Goal: Task Accomplishment & Management: Manage account settings

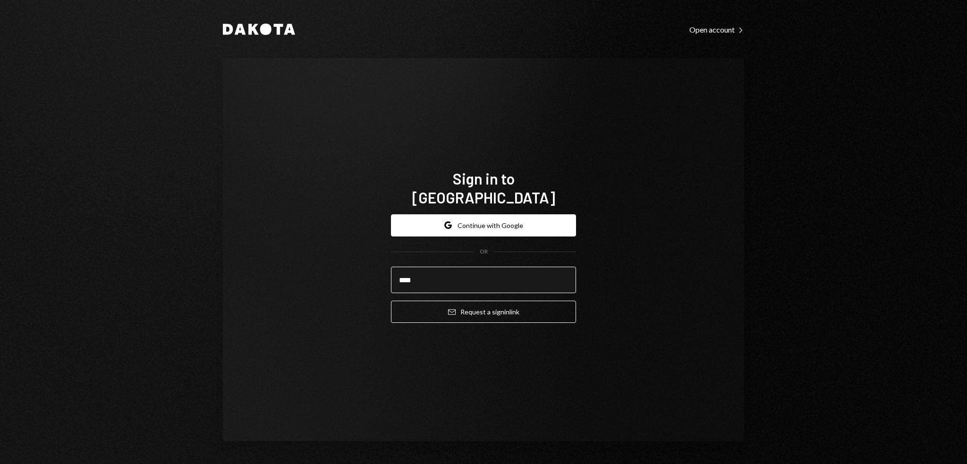
type input "**********"
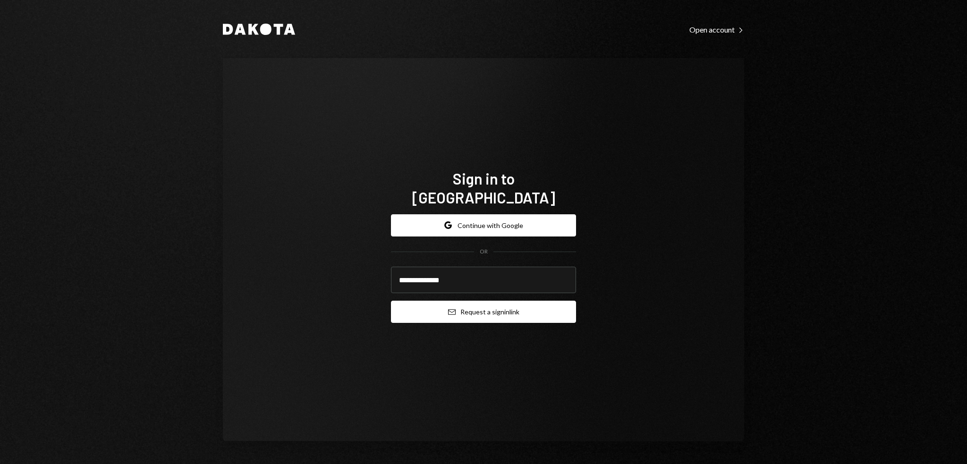
click at [497, 301] on button "Email Request a sign in link" at bounding box center [483, 312] width 185 height 22
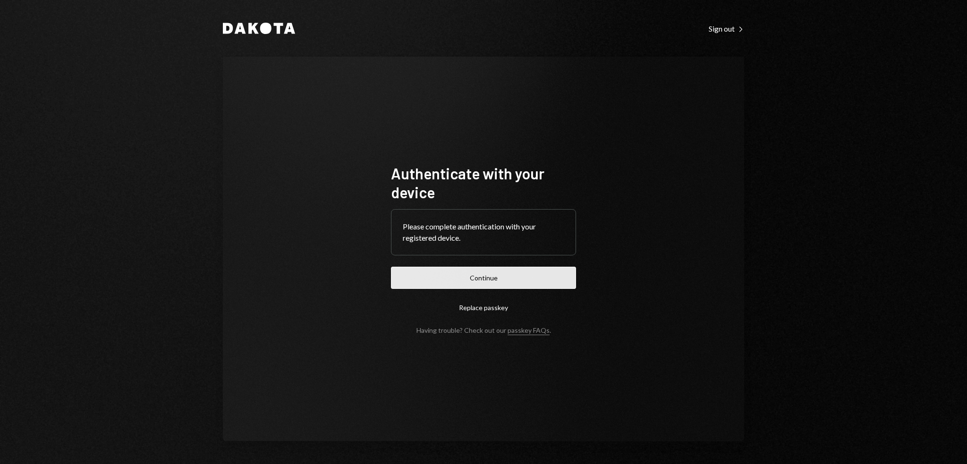
click at [505, 275] on button "Continue" at bounding box center [483, 278] width 185 height 22
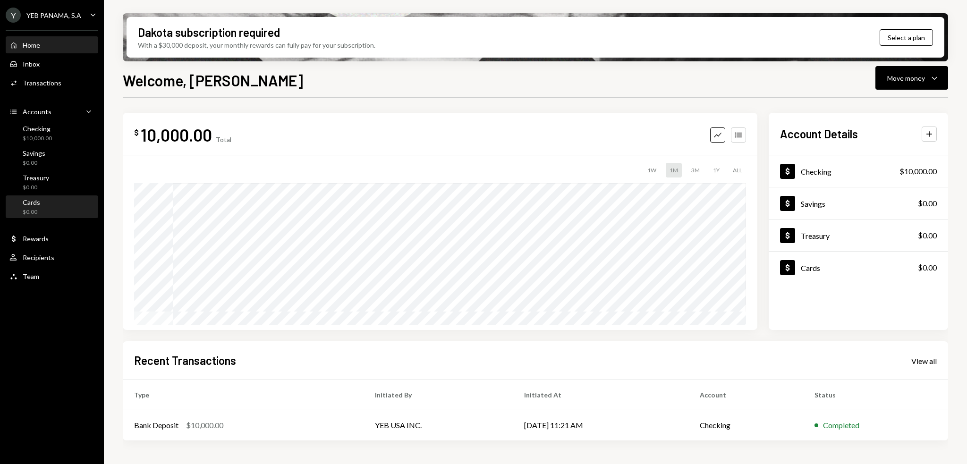
click at [39, 214] on div "$0.00" at bounding box center [31, 212] width 17 height 8
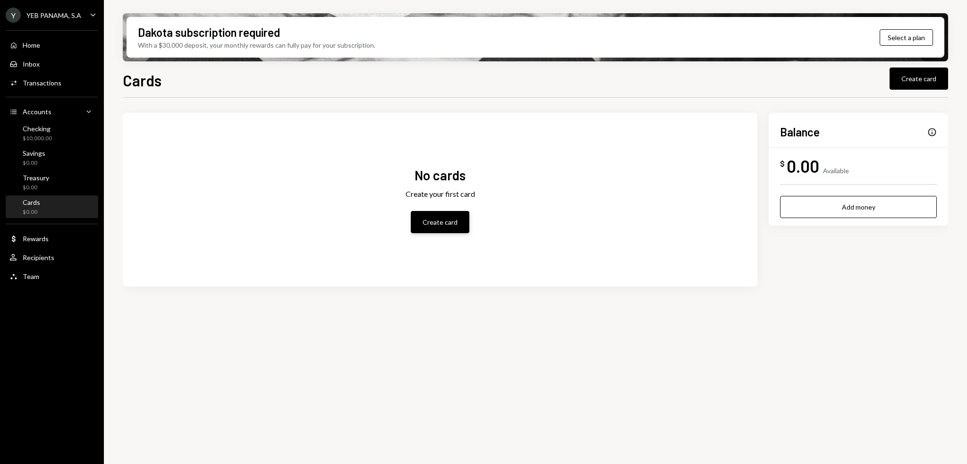
click at [437, 220] on button "Create card" at bounding box center [440, 222] width 59 height 22
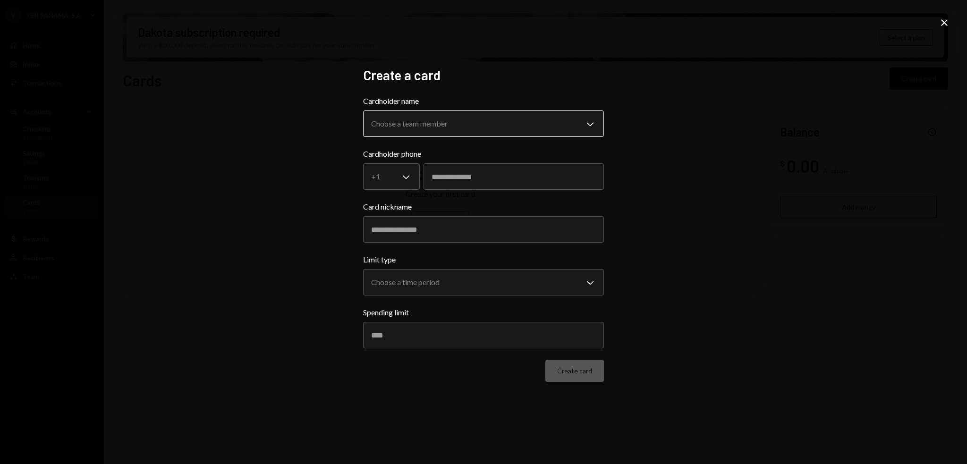
click at [504, 120] on body "**********" at bounding box center [483, 232] width 967 height 464
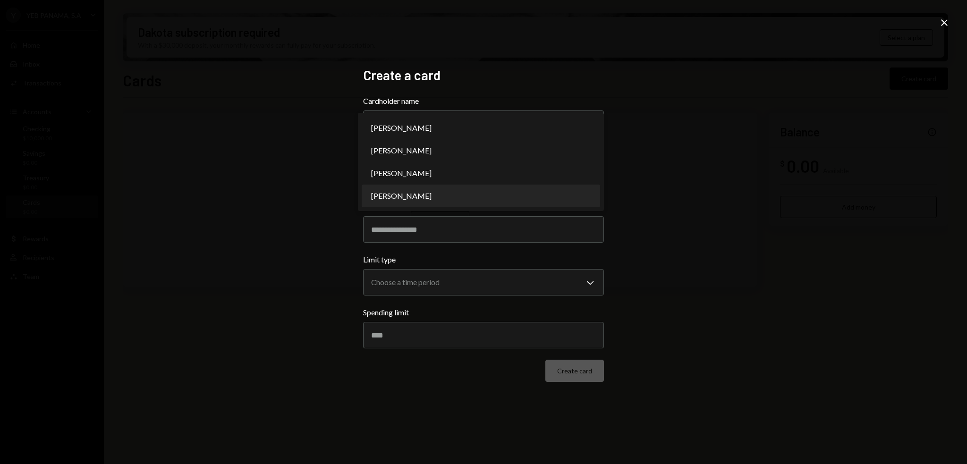
select select "**********"
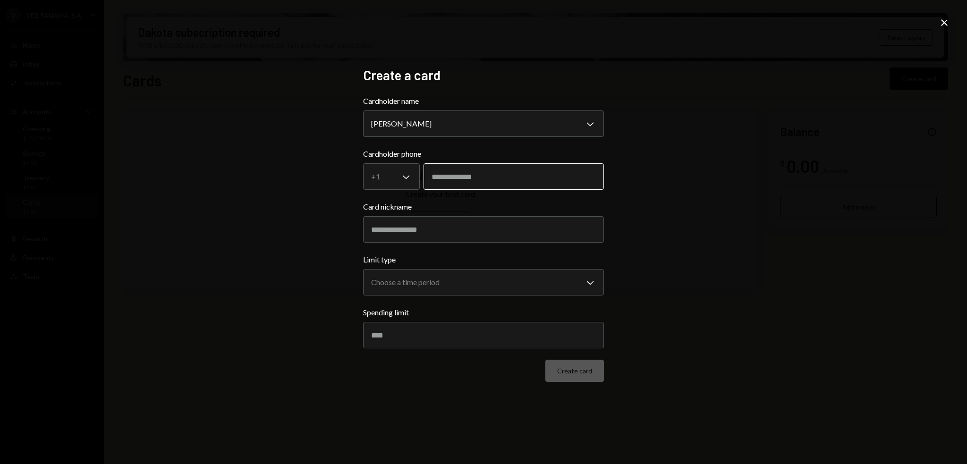
click at [485, 185] on input "tel" at bounding box center [513, 176] width 180 height 26
click at [392, 184] on body "**********" at bounding box center [483, 232] width 967 height 464
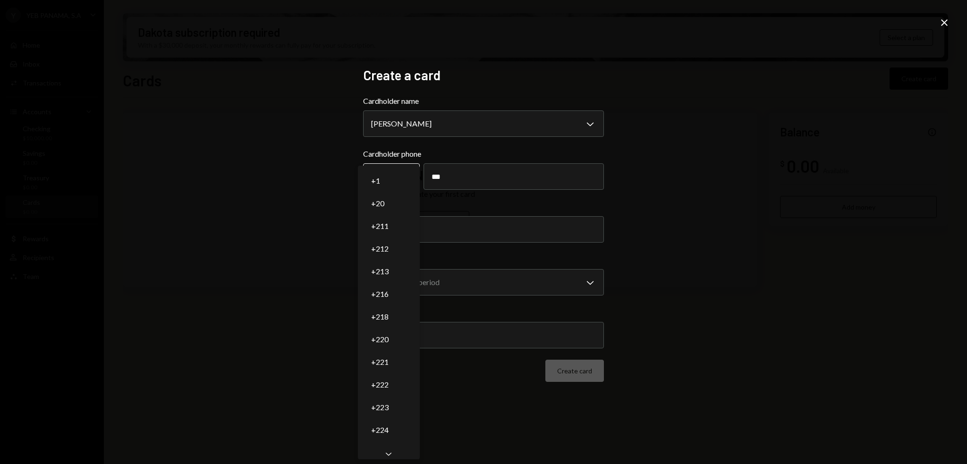
type input "***"
select select "*"
click at [387, 179] on body "**********" at bounding box center [483, 232] width 967 height 464
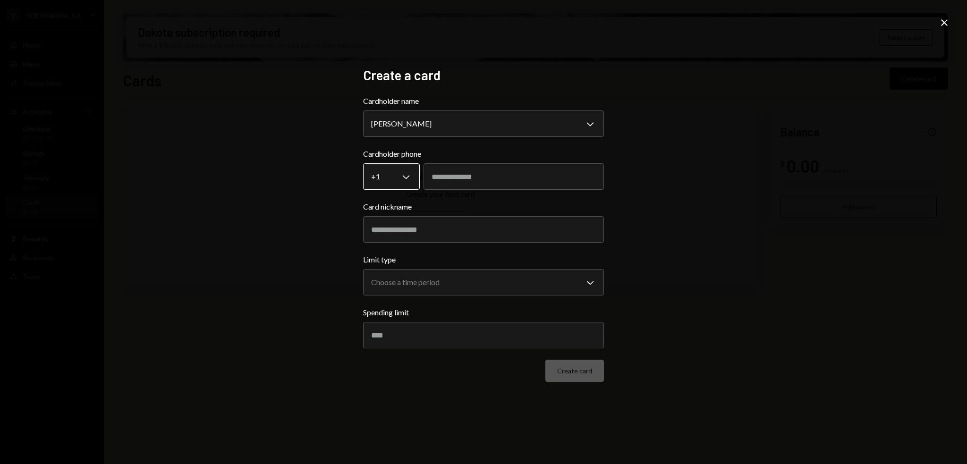
click at [389, 180] on body "**********" at bounding box center [483, 232] width 967 height 464
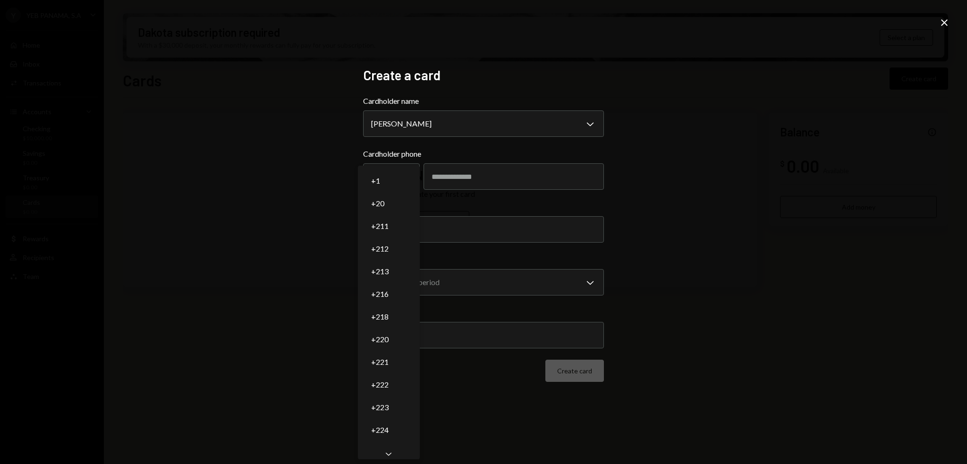
scroll to position [23, 0]
click at [385, 449] on icon "Chevron Down" at bounding box center [388, 453] width 9 height 9
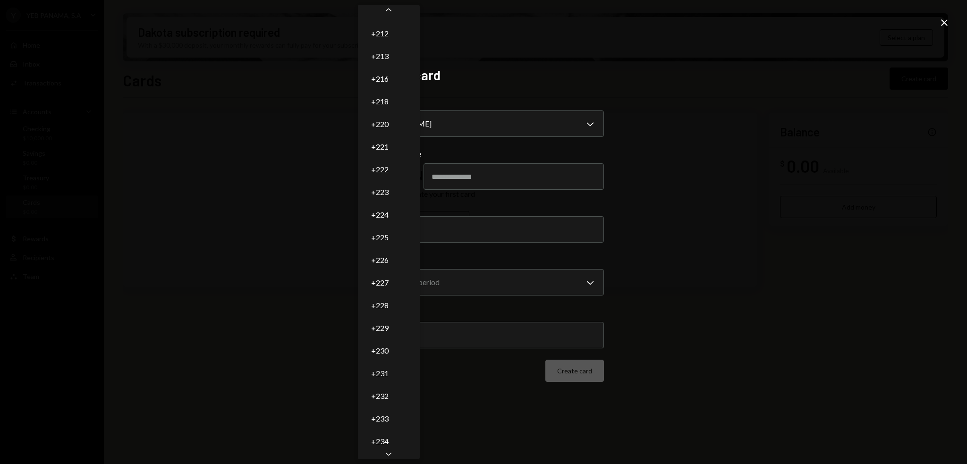
click at [385, 449] on icon "Chevron Down" at bounding box center [388, 453] width 9 height 9
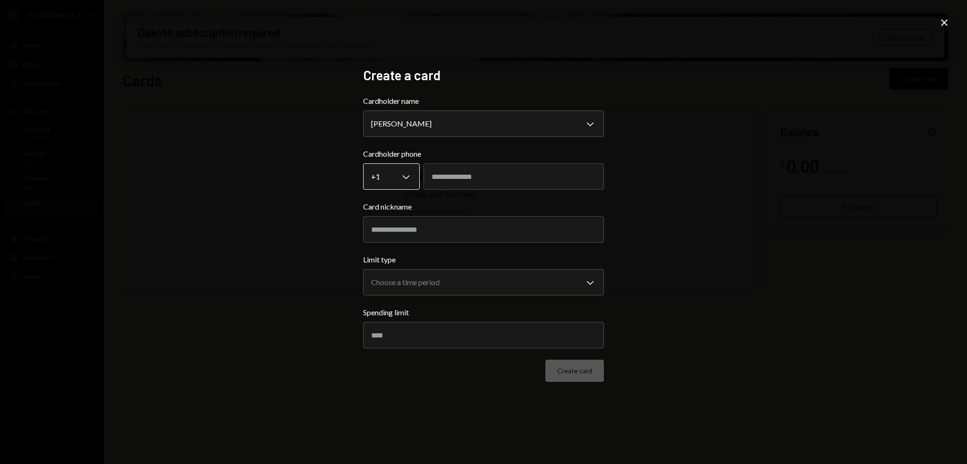
click at [404, 180] on body "**********" at bounding box center [483, 232] width 967 height 464
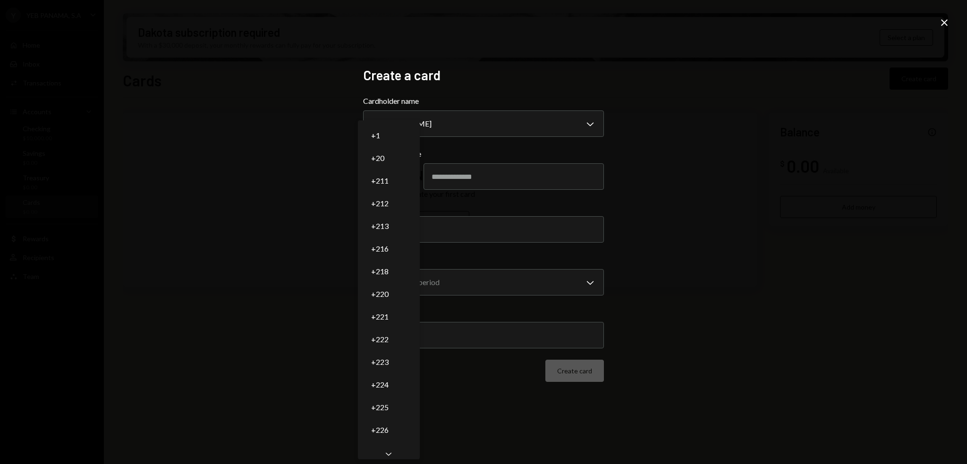
scroll to position [0, 0]
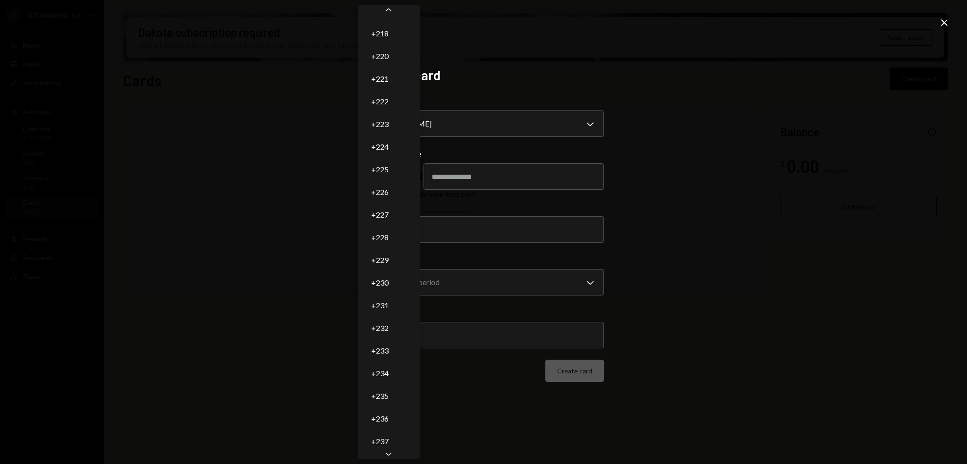
click at [374, 451] on div "Chevron Down" at bounding box center [389, 453] width 62 height 11
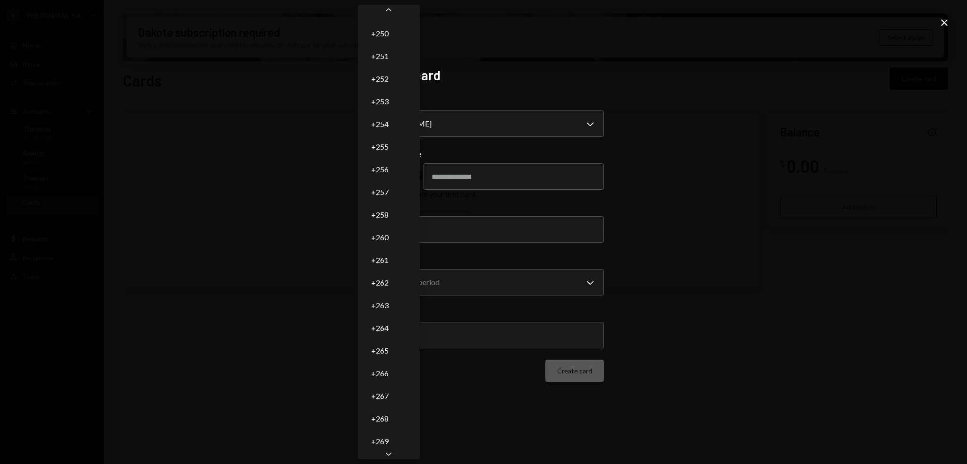
scroll to position [904, 0]
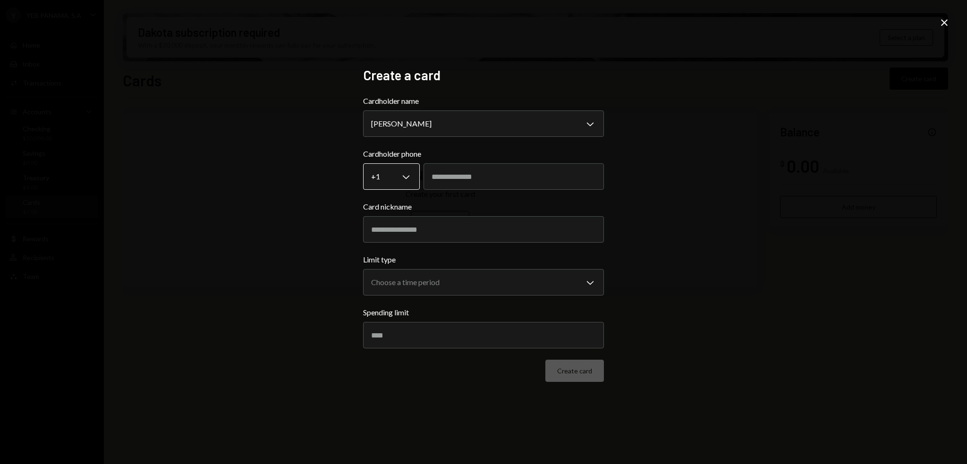
click at [387, 172] on body "**********" at bounding box center [483, 232] width 967 height 464
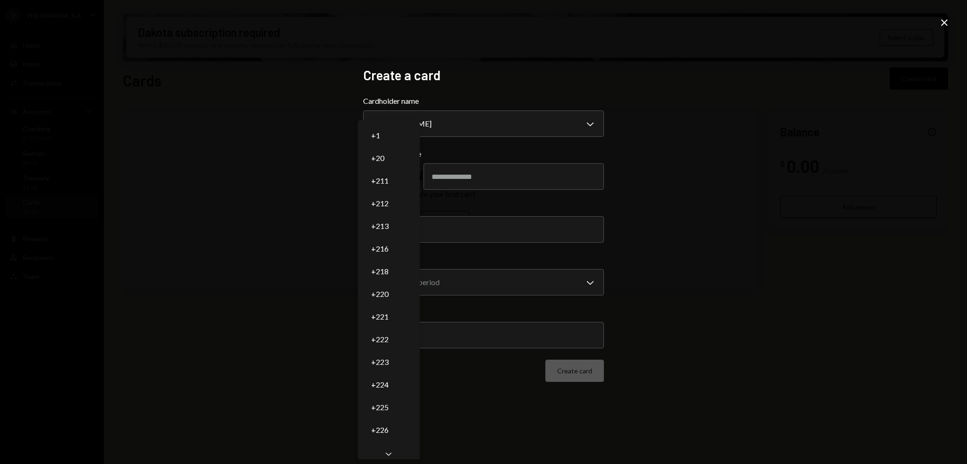
scroll to position [0, 0]
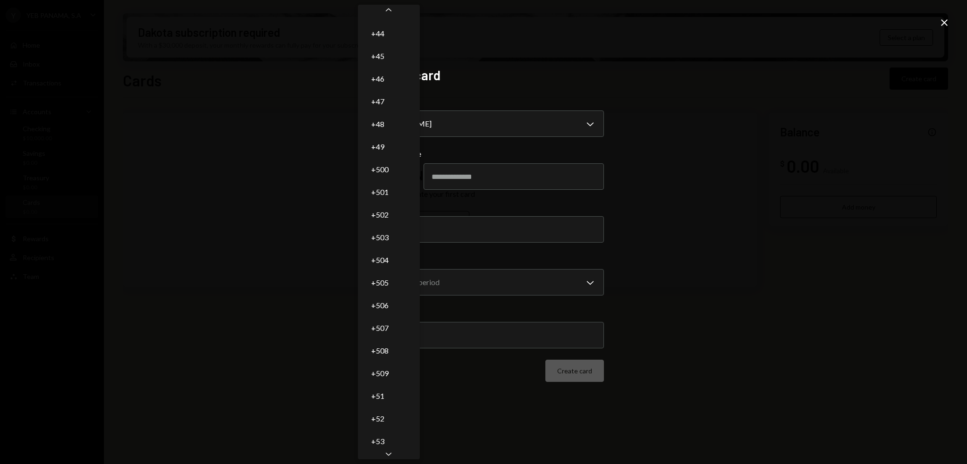
click at [391, 451] on icon "Chevron Down" at bounding box center [388, 453] width 9 height 9
select select "***"
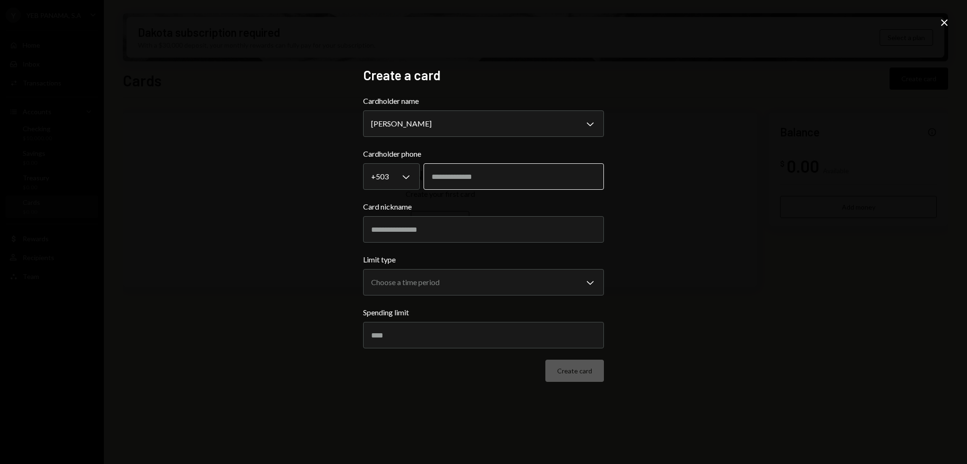
click at [525, 179] on input "tel" at bounding box center [513, 176] width 180 height 26
click at [447, 181] on input "tel" at bounding box center [513, 176] width 180 height 26
type input "*********"
click at [465, 227] on input "Card nickname" at bounding box center [483, 229] width 241 height 26
type input "**********"
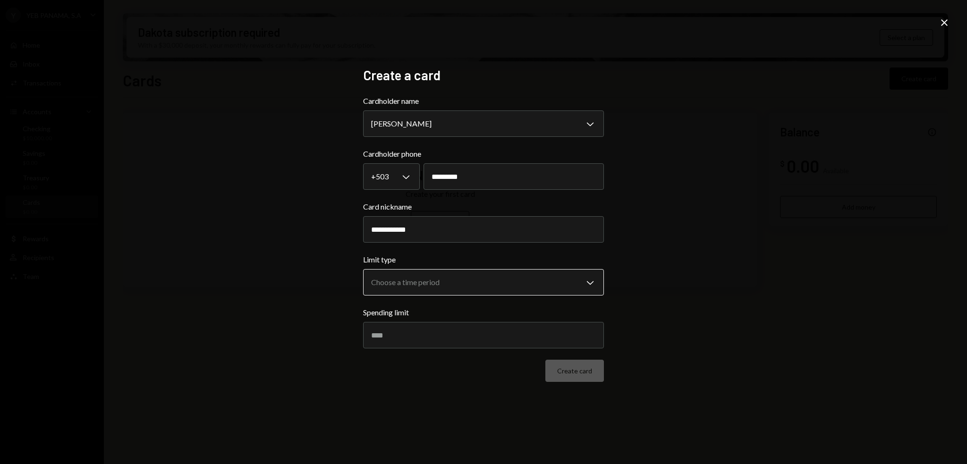
click at [441, 288] on body "**********" at bounding box center [483, 232] width 967 height 464
click at [646, 272] on div "**********" at bounding box center [483, 232] width 967 height 464
click at [514, 290] on body "**********" at bounding box center [483, 232] width 967 height 464
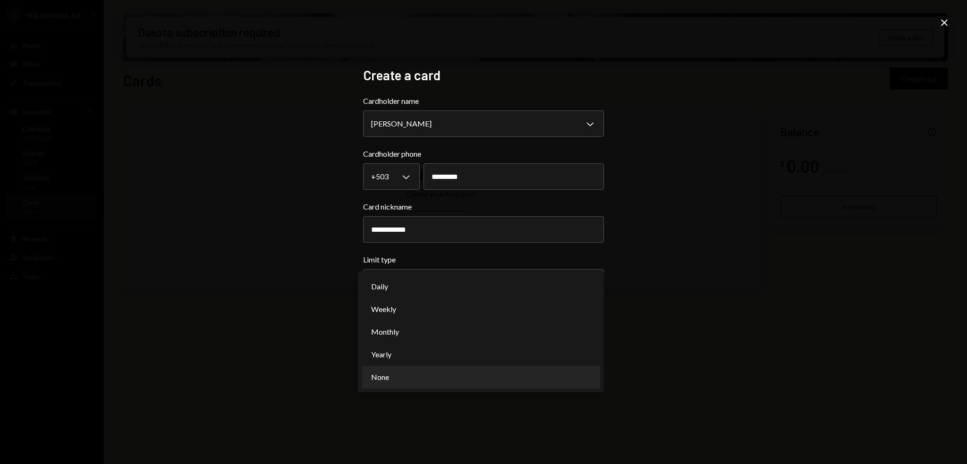
select select "********"
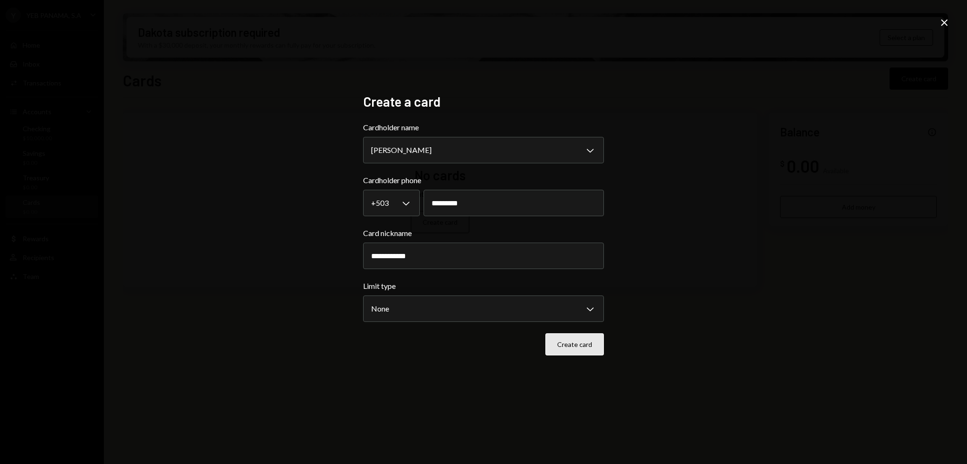
click at [595, 348] on button "Create card" at bounding box center [574, 344] width 59 height 22
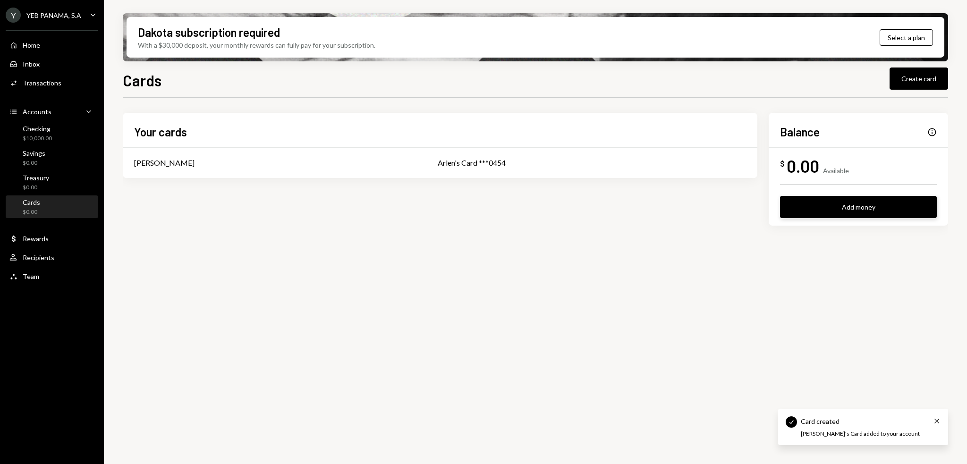
click at [876, 206] on button "Add money" at bounding box center [858, 207] width 157 height 22
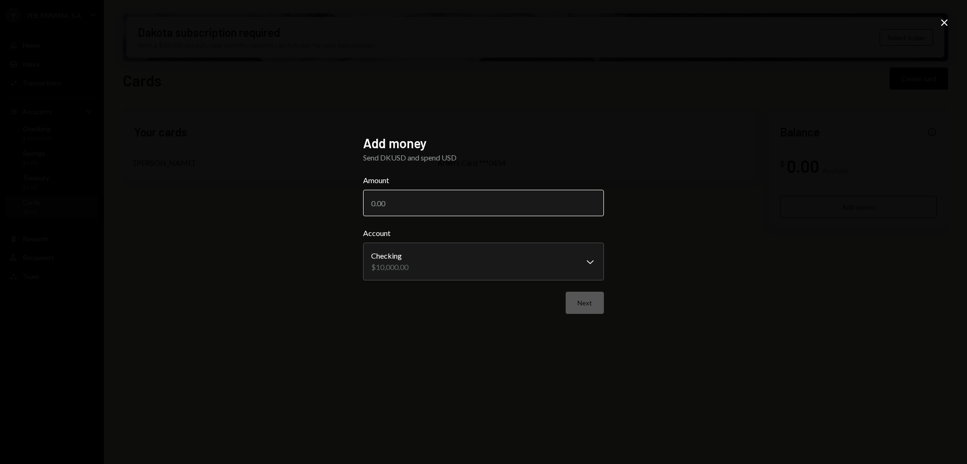
click at [403, 205] on input "Amount" at bounding box center [483, 203] width 241 height 26
type input "1000"
click at [596, 312] on button "Next" at bounding box center [584, 303] width 38 height 22
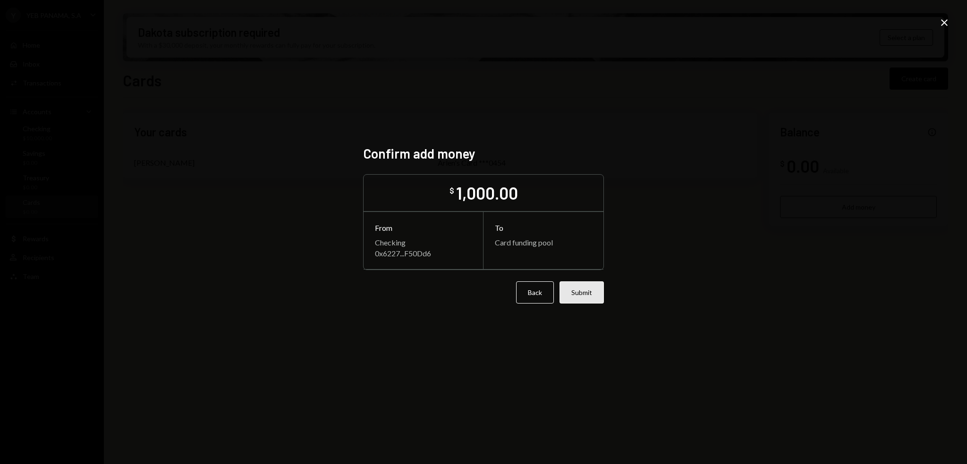
click at [591, 286] on button "Submit" at bounding box center [581, 292] width 44 height 22
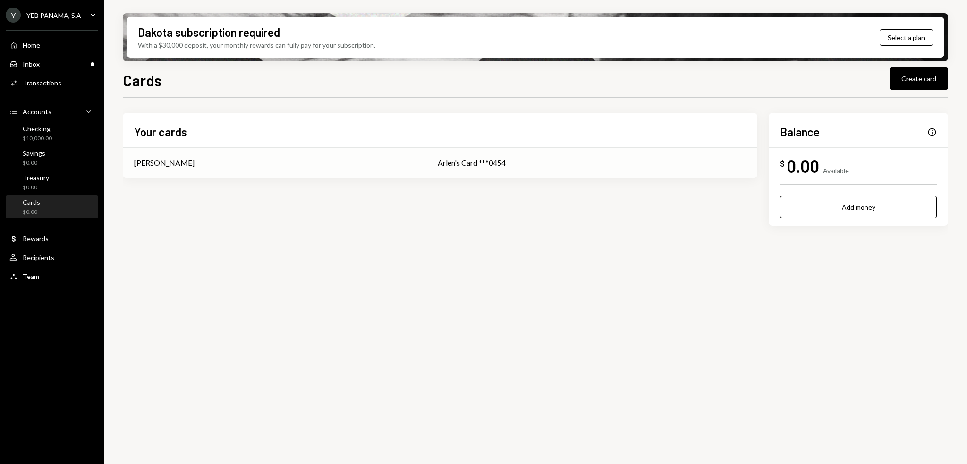
click at [289, 166] on div "Arlen Lozano" at bounding box center [274, 162] width 281 height 11
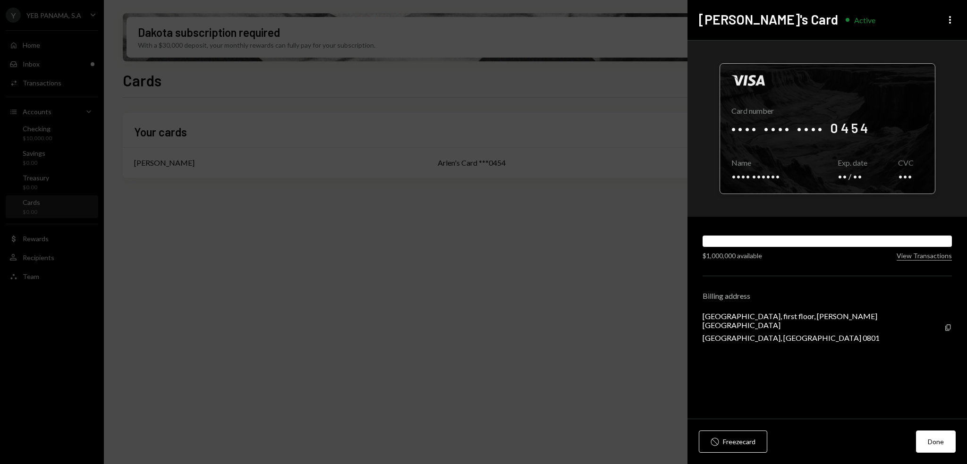
click at [844, 163] on div at bounding box center [827, 129] width 215 height 130
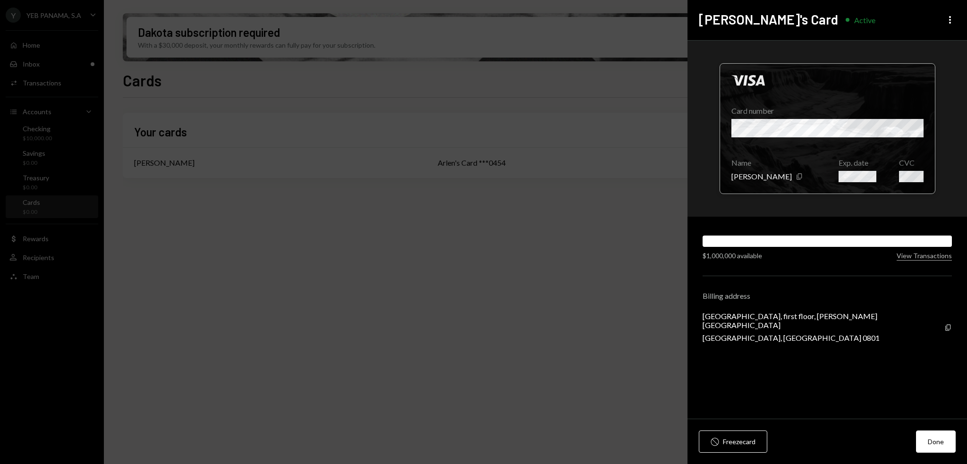
click at [803, 152] on div at bounding box center [827, 129] width 215 height 130
click at [804, 174] on div at bounding box center [827, 129] width 215 height 130
click at [801, 190] on div at bounding box center [827, 129] width 215 height 130
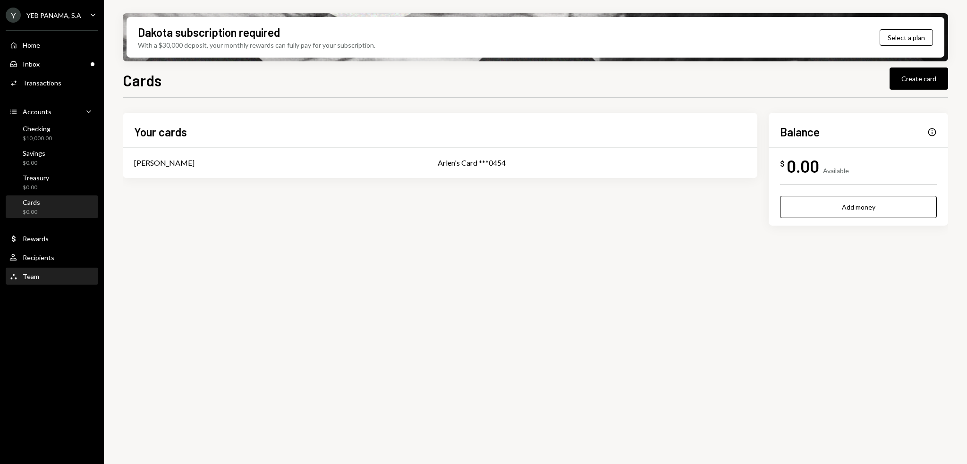
click at [47, 280] on div "Team Team" at bounding box center [51, 276] width 85 height 8
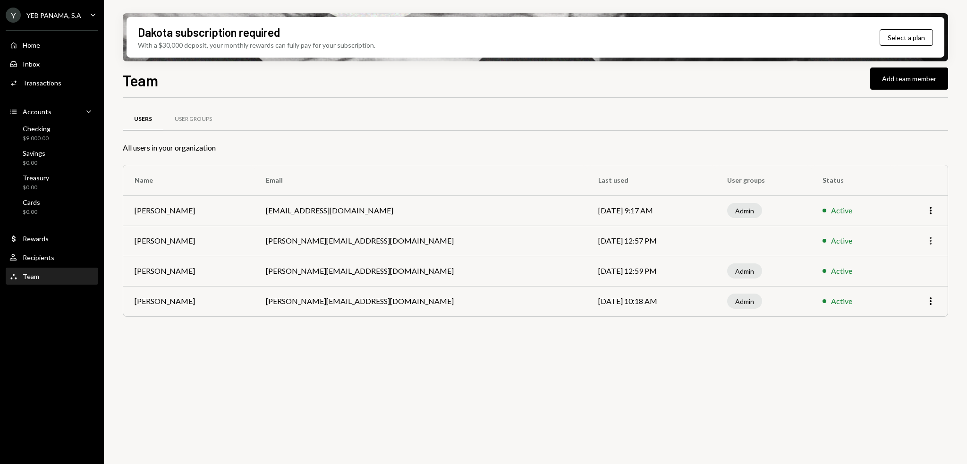
click at [931, 238] on icon "button" at bounding box center [930, 241] width 2 height 8
click at [217, 243] on td "Arlen Lozano" at bounding box center [188, 241] width 131 height 30
click at [181, 244] on td "Arlen Lozano" at bounding box center [188, 241] width 131 height 30
click at [172, 244] on td "Arlen Lozano" at bounding box center [188, 241] width 131 height 30
click at [170, 234] on td "Arlen Lozano" at bounding box center [188, 241] width 131 height 30
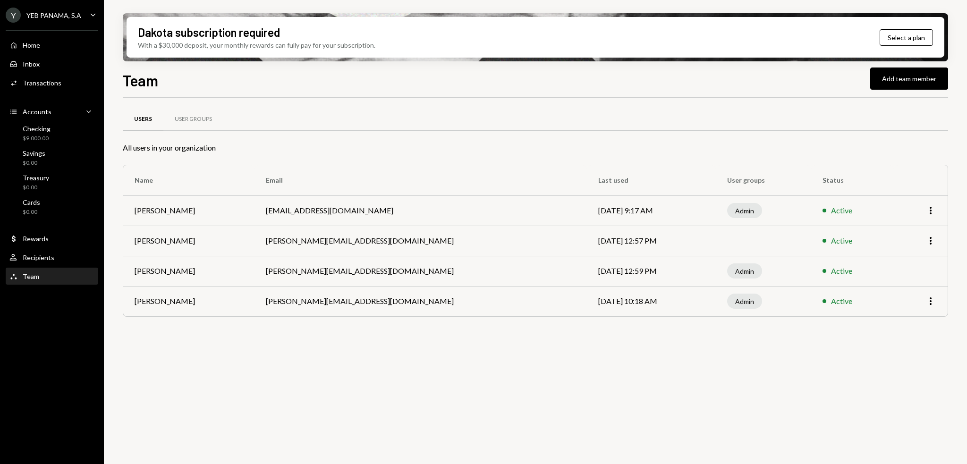
click at [344, 248] on td "arlen@estoy.com" at bounding box center [420, 241] width 332 height 30
drag, startPoint x: 346, startPoint y: 246, endPoint x: 629, endPoint y: 239, distance: 282.3
click at [353, 247] on td "arlen@estoy.com" at bounding box center [420, 241] width 332 height 30
click at [199, 119] on div "User Groups" at bounding box center [193, 119] width 37 height 8
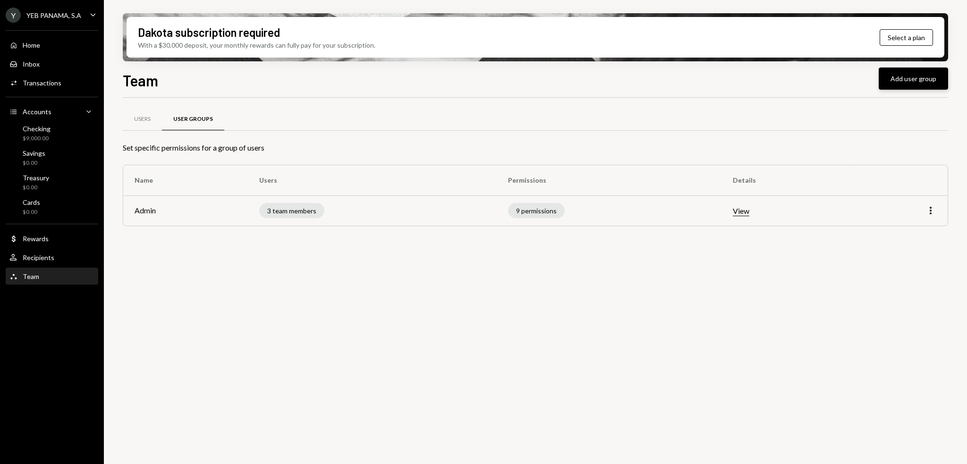
click at [885, 72] on button "Add user group" at bounding box center [912, 78] width 69 height 22
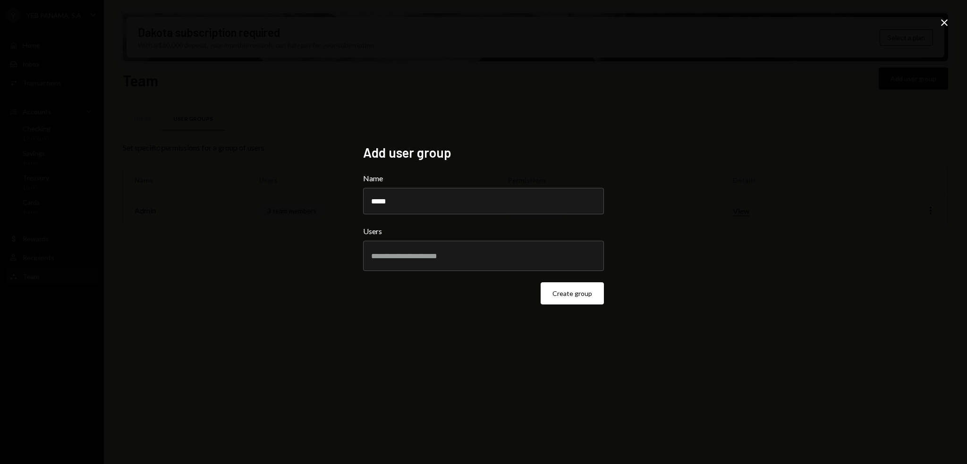
type input "*****"
drag, startPoint x: 555, startPoint y: 277, endPoint x: 549, endPoint y: 263, distance: 15.0
click at [553, 276] on form "Name ***** Users Create group" at bounding box center [483, 239] width 241 height 132
click at [549, 263] on div at bounding box center [483, 256] width 225 height 24
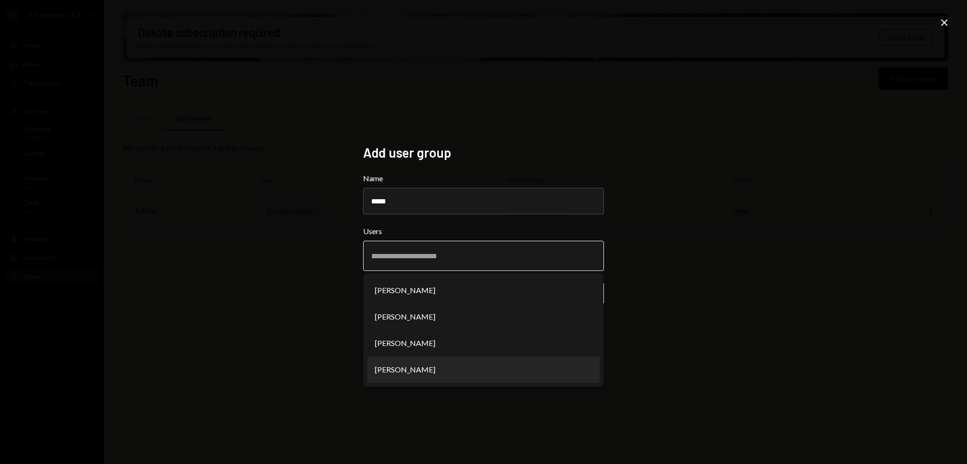
click at [460, 374] on li "Arlen Lozano" at bounding box center [483, 369] width 232 height 26
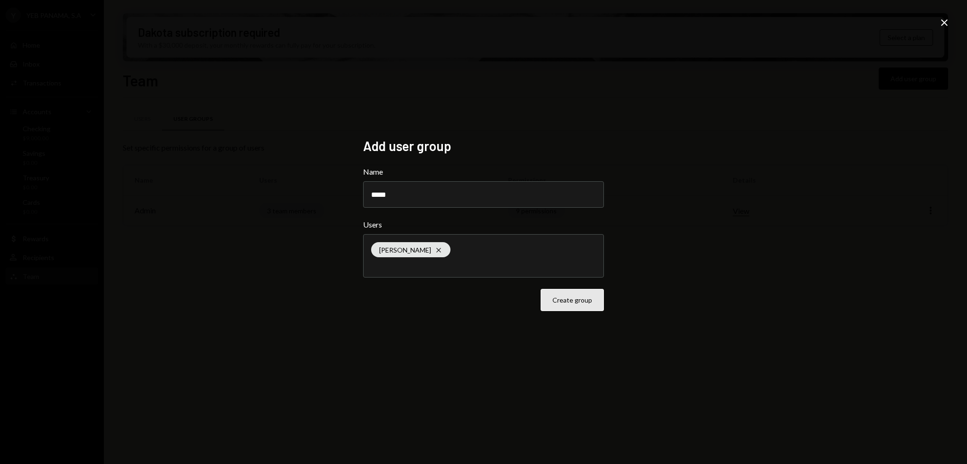
click at [550, 307] on button "Create group" at bounding box center [571, 300] width 63 height 22
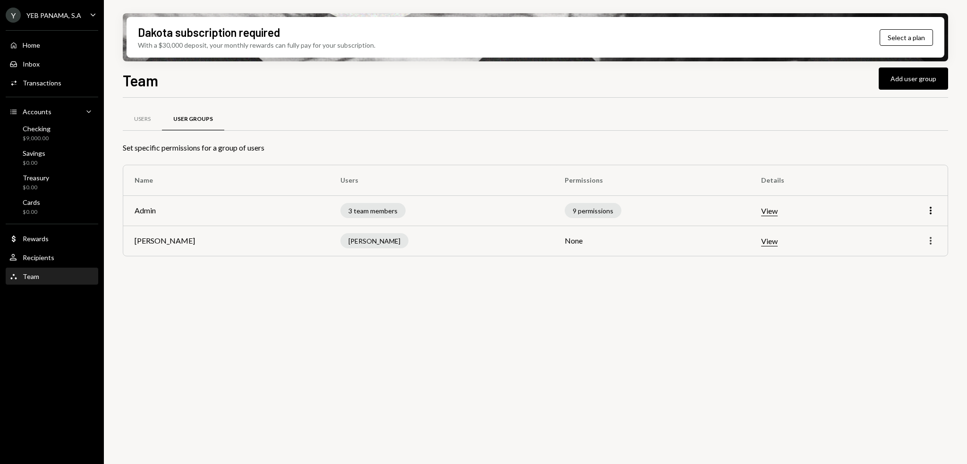
click at [929, 239] on icon "More" at bounding box center [930, 240] width 11 height 11
click at [761, 245] on button "View" at bounding box center [769, 241] width 17 height 10
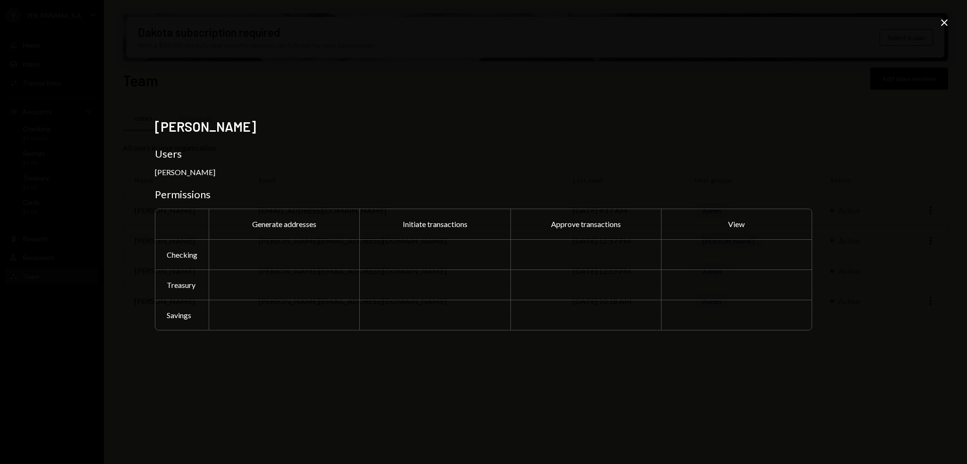
click at [945, 25] on icon "Close" at bounding box center [943, 22] width 11 height 11
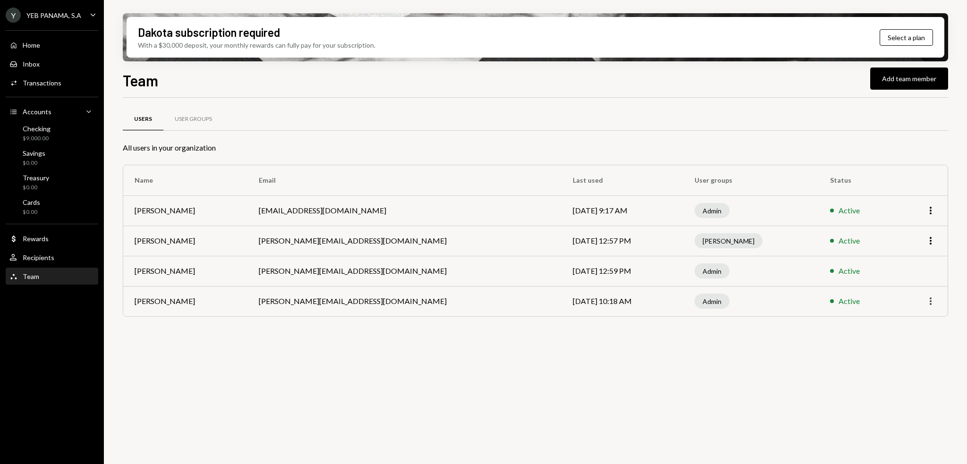
click at [931, 299] on icon "More" at bounding box center [930, 300] width 11 height 11
click at [561, 298] on td "Sep 18, 2025 10:18 AM" at bounding box center [622, 301] width 122 height 30
click at [299, 305] on td "stevan@estoy.com" at bounding box center [404, 301] width 314 height 30
click at [561, 243] on td "Sep 18, 2025 12:57 PM" at bounding box center [622, 241] width 122 height 30
click at [830, 239] on div "Active" at bounding box center [858, 240] width 56 height 11
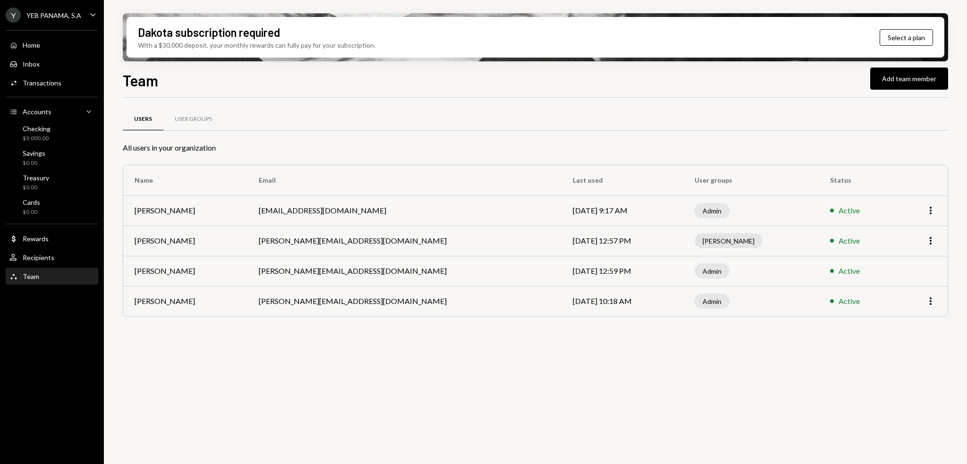
click at [938, 237] on td "More" at bounding box center [922, 241] width 50 height 30
click at [936, 237] on td "More" at bounding box center [922, 241] width 50 height 30
click at [933, 237] on icon "More" at bounding box center [930, 240] width 11 height 11
click at [561, 239] on td "Sep 18, 2025 12:57 PM" at bounding box center [622, 241] width 122 height 30
click at [766, 234] on td "Arlen" at bounding box center [750, 241] width 135 height 30
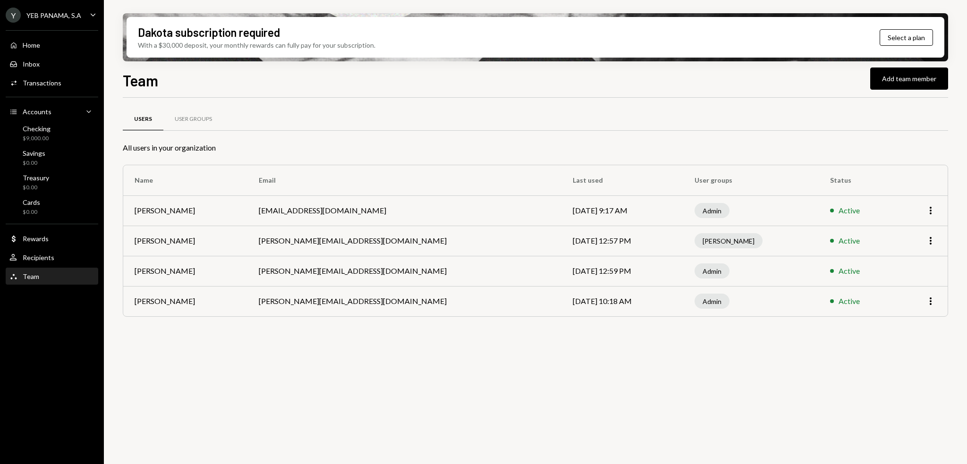
click at [148, 244] on td "Arlen Lozano" at bounding box center [185, 241] width 124 height 30
click at [222, 252] on td "Arlen Lozano" at bounding box center [185, 241] width 124 height 30
click at [193, 121] on div "User Groups" at bounding box center [193, 119] width 37 height 8
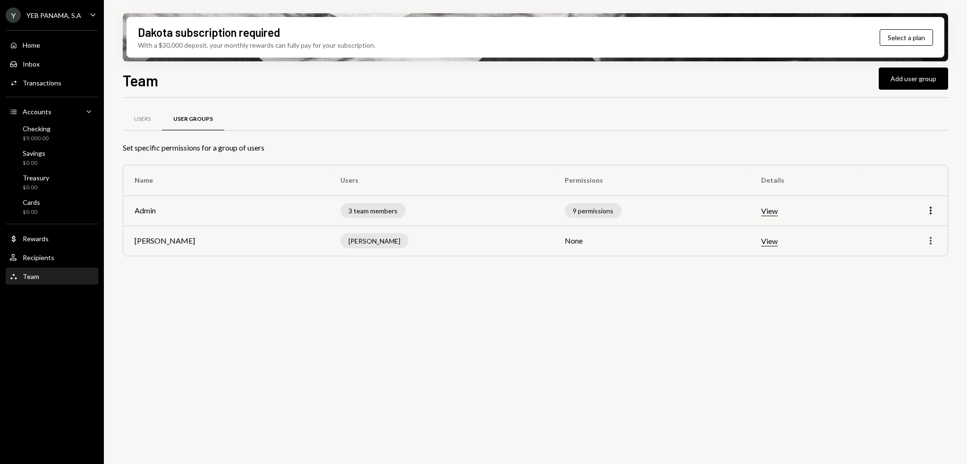
click at [933, 237] on icon "More" at bounding box center [930, 240] width 11 height 11
click at [899, 262] on div "Edit" at bounding box center [908, 260] width 47 height 17
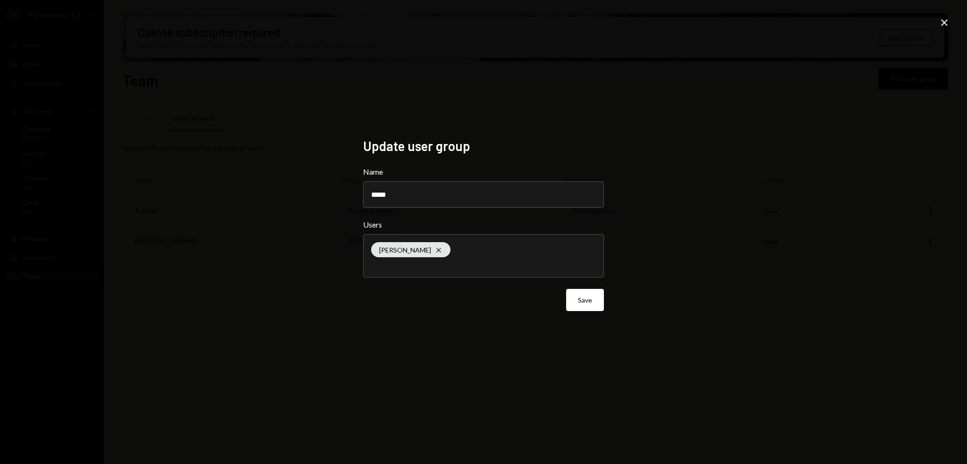
click at [943, 22] on icon at bounding box center [944, 22] width 7 height 7
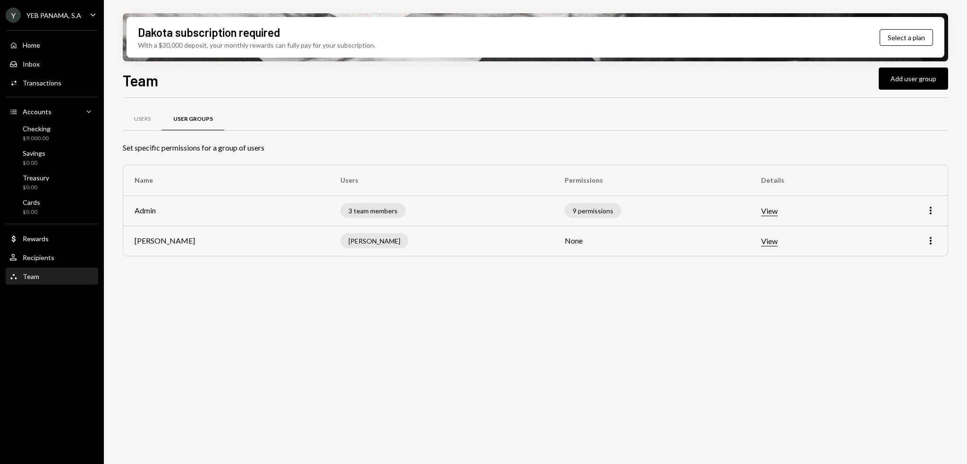
click at [761, 243] on button "View" at bounding box center [769, 241] width 17 height 10
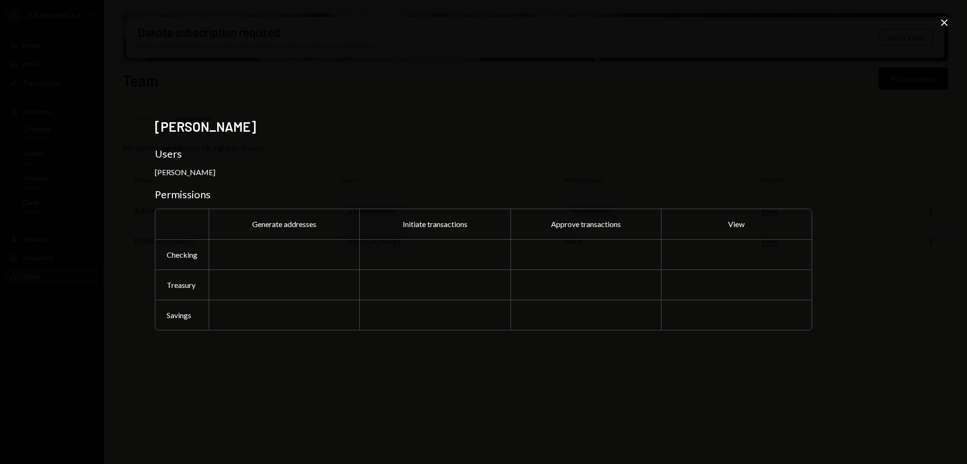
click at [282, 267] on div at bounding box center [284, 254] width 151 height 30
click at [944, 19] on icon "Close" at bounding box center [943, 22] width 11 height 11
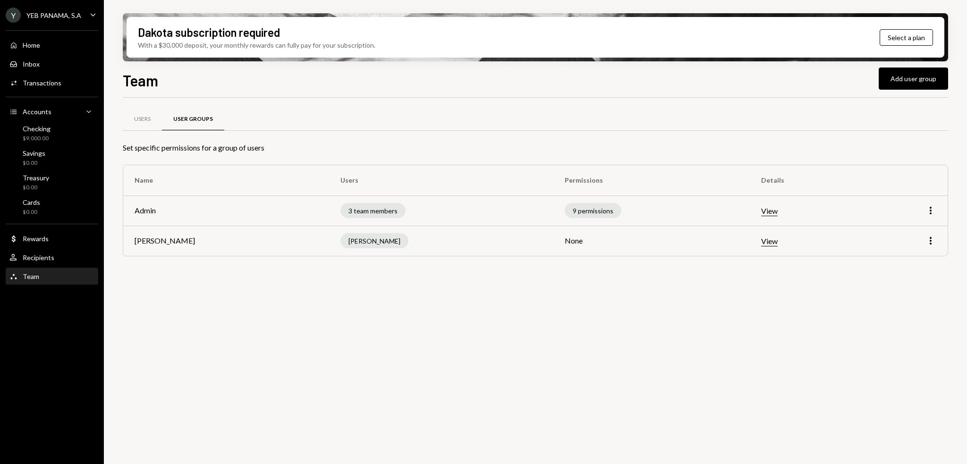
click at [340, 237] on div "Arlen Lozano" at bounding box center [374, 240] width 68 height 15
click at [167, 242] on td "Arlen" at bounding box center [226, 241] width 206 height 30
click at [761, 243] on button "View" at bounding box center [769, 241] width 17 height 10
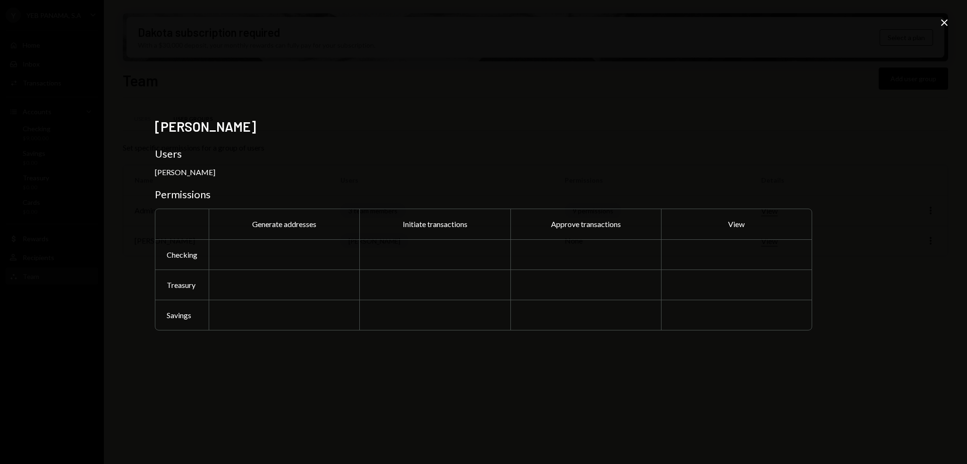
click at [495, 280] on div at bounding box center [434, 284] width 151 height 30
click at [298, 262] on div at bounding box center [284, 254] width 151 height 30
click at [937, 18] on div "Arlen Users Arlen Lozano Permissions Generate addresses Initiate transactions A…" at bounding box center [483, 232] width 967 height 464
click at [944, 19] on icon "Close" at bounding box center [943, 22] width 11 height 11
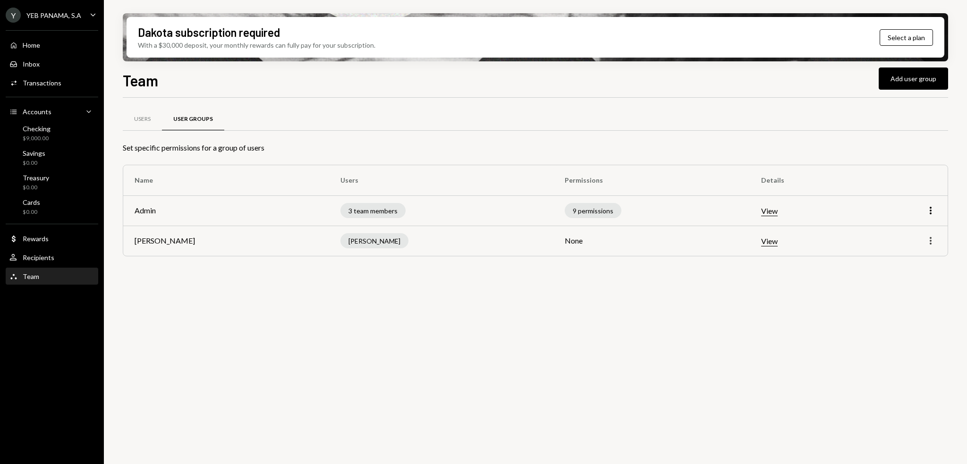
click at [926, 236] on icon "More" at bounding box center [930, 240] width 11 height 11
click at [918, 254] on div "Edit" at bounding box center [908, 260] width 47 height 17
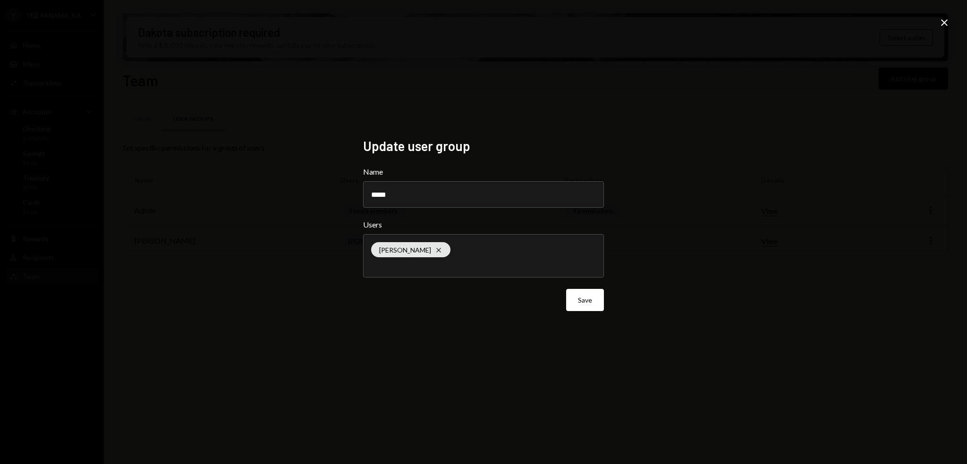
click at [917, 254] on div "Update user group Name ***** Users Arlen Lozano Cross Save Close" at bounding box center [483, 232] width 967 height 464
click at [947, 23] on icon "Close" at bounding box center [943, 22] width 11 height 11
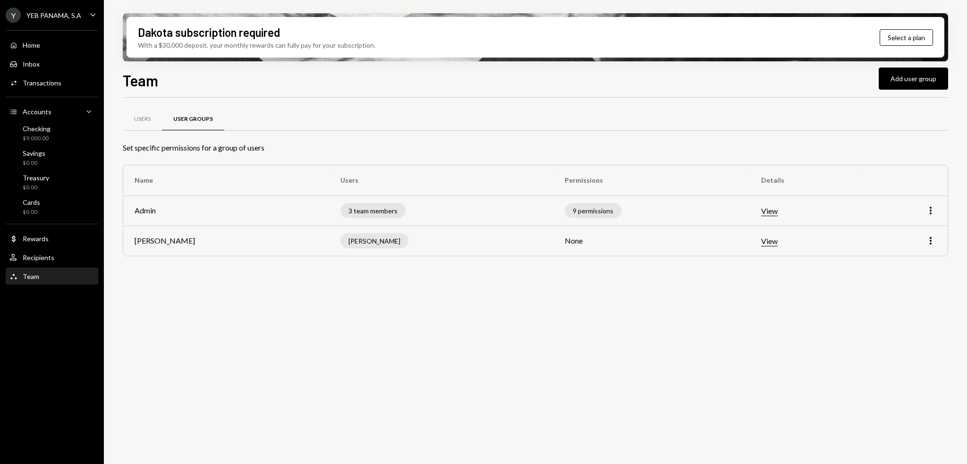
click at [761, 242] on button "View" at bounding box center [769, 241] width 17 height 10
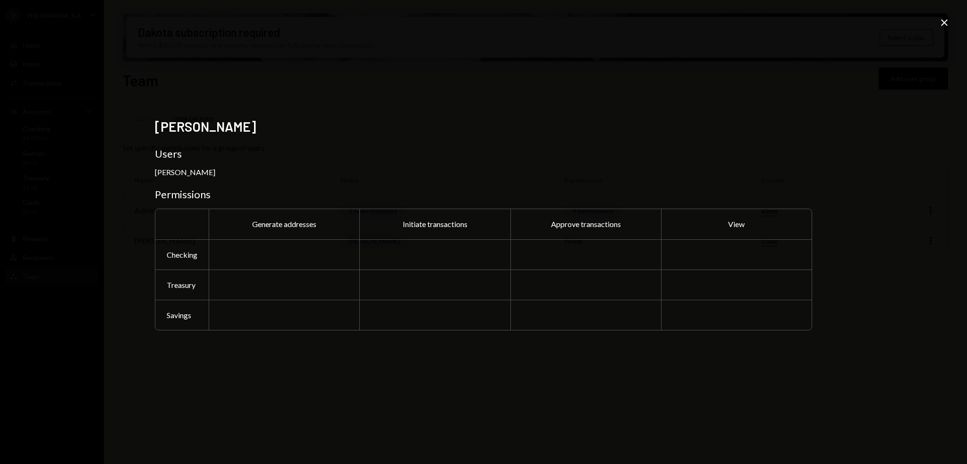
click at [940, 13] on div "Arlen Users Arlen Lozano Permissions Generate addresses Initiate transactions A…" at bounding box center [483, 232] width 967 height 464
click at [942, 16] on div "Arlen Users Arlen Lozano Permissions Generate addresses Initiate transactions A…" at bounding box center [483, 232] width 967 height 464
click at [942, 17] on icon "Close" at bounding box center [943, 22] width 11 height 11
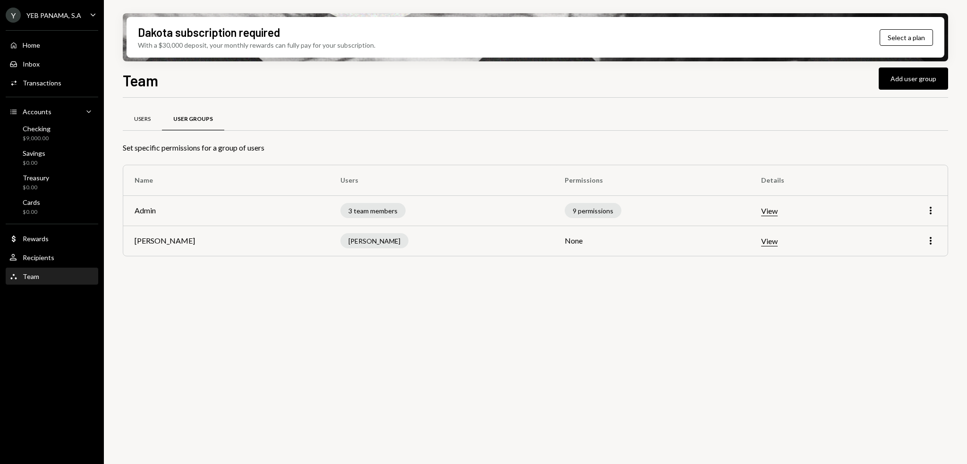
click at [147, 124] on div "Users" at bounding box center [142, 119] width 39 height 23
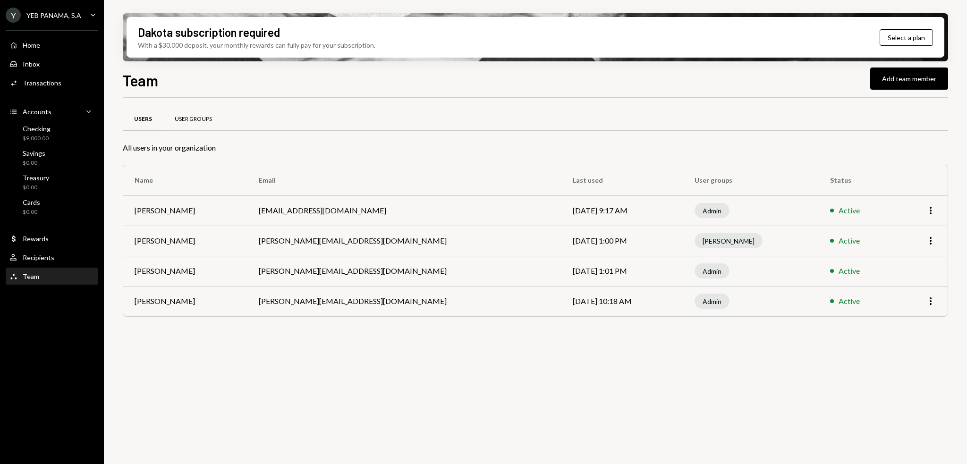
click at [176, 119] on div "User Groups" at bounding box center [193, 119] width 37 height 8
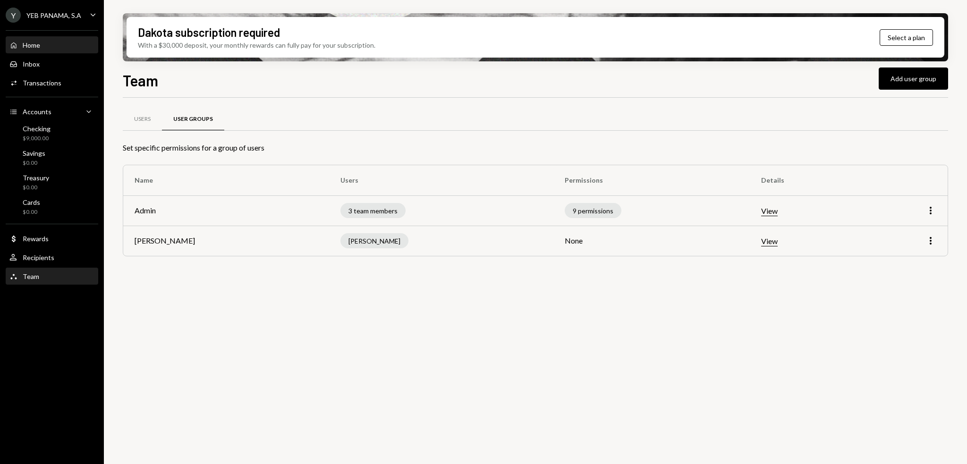
click at [59, 42] on div "Home Home" at bounding box center [51, 45] width 85 height 8
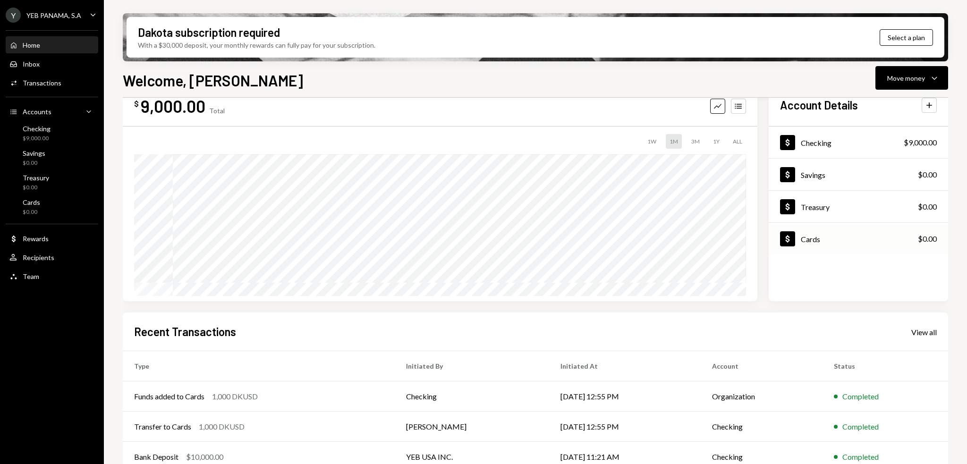
scroll to position [44, 0]
